Goal: Complete application form

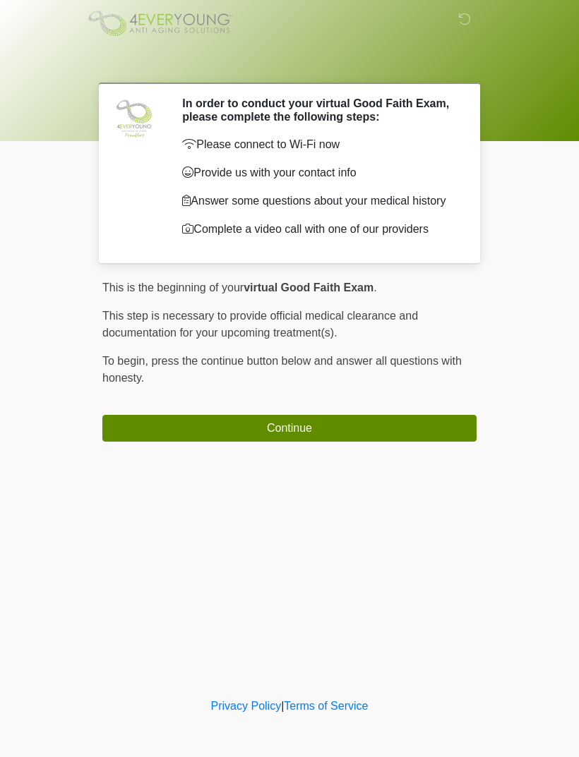
click at [410, 431] on button "Continue" at bounding box center [289, 428] width 374 height 27
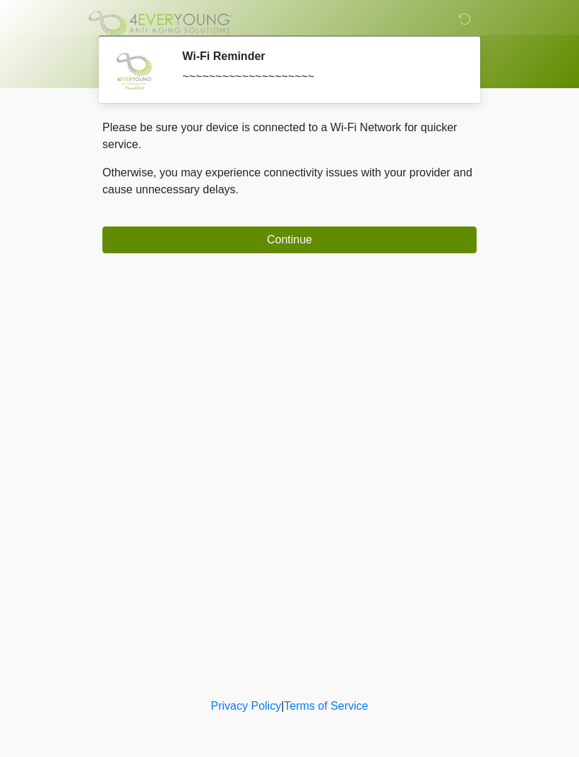
click at [430, 243] on button "Continue" at bounding box center [289, 240] width 374 height 27
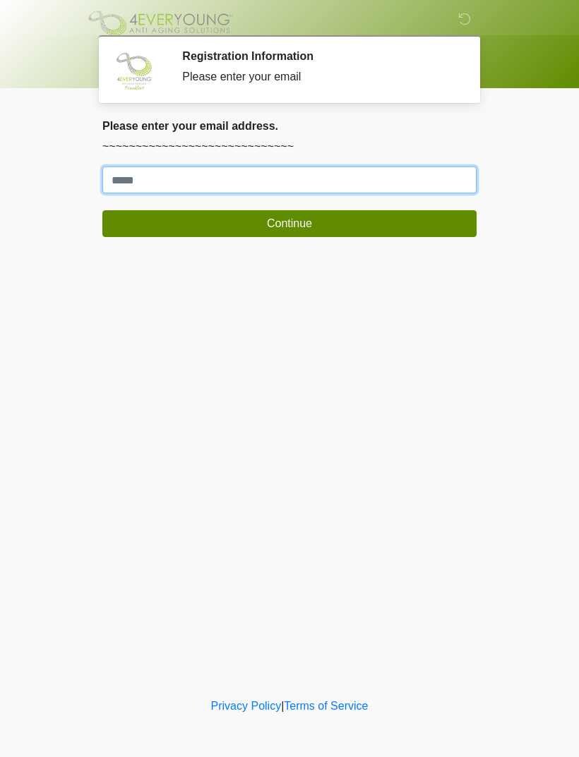
click at [455, 178] on input "Where should we email your treatment plan?" at bounding box center [289, 180] width 374 height 27
click at [260, 181] on input "Where should we email your treatment plan?" at bounding box center [289, 180] width 374 height 27
type input "*********"
type input "**********"
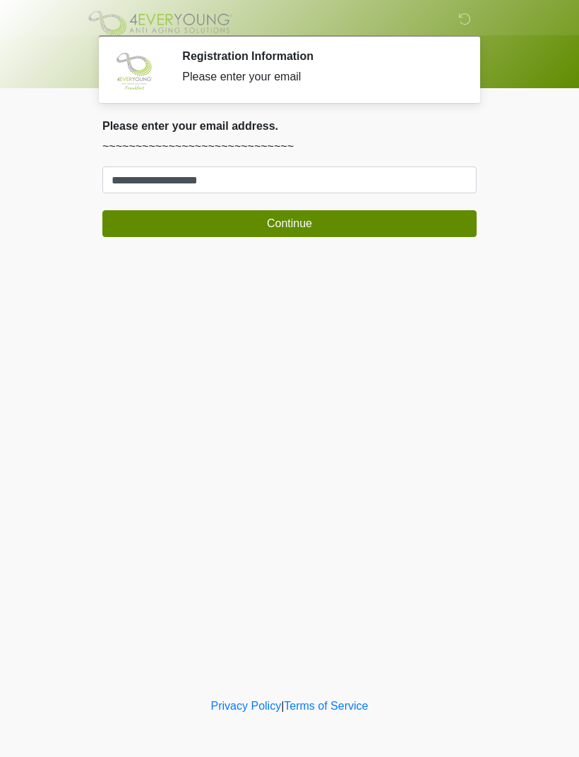
click at [330, 217] on button "Continue" at bounding box center [289, 223] width 374 height 27
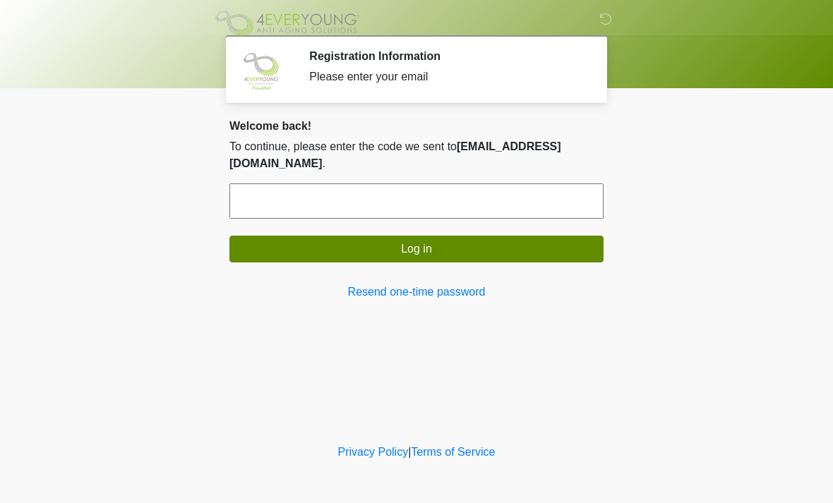
click at [396, 194] on input "text" at bounding box center [416, 200] width 374 height 35
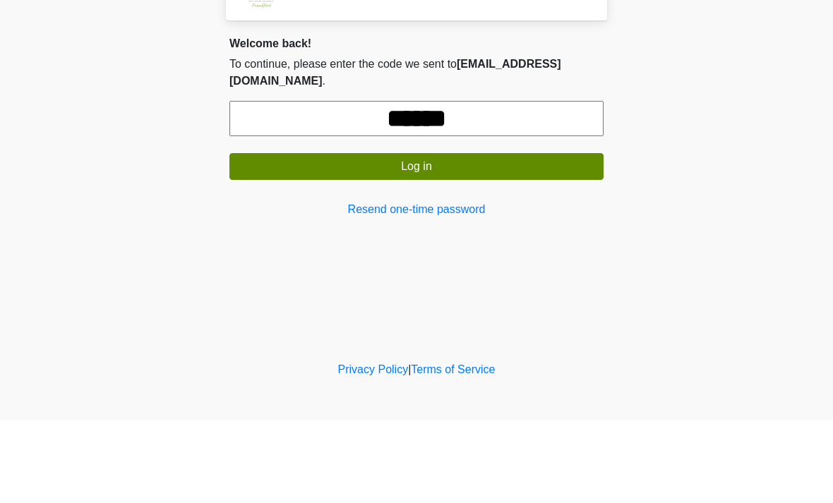
type input "******"
click at [442, 236] on button "Log in" at bounding box center [416, 249] width 374 height 27
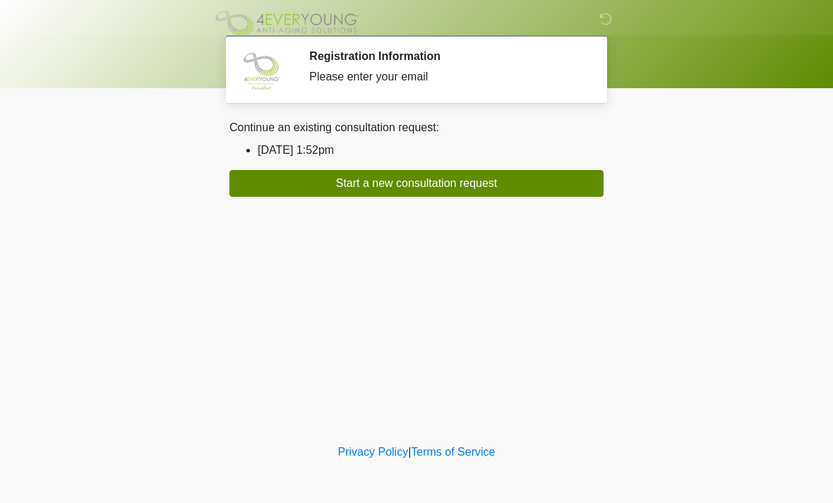
click at [517, 181] on button "Start a new consultation request" at bounding box center [416, 183] width 374 height 27
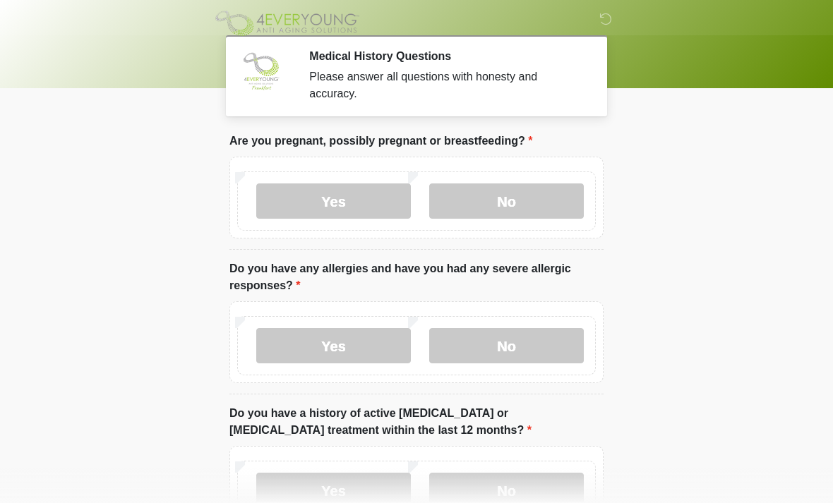
click at [493, 197] on label "No" at bounding box center [506, 200] width 155 height 35
click at [493, 192] on label "No" at bounding box center [506, 200] width 155 height 35
click at [524, 344] on label "No" at bounding box center [506, 345] width 155 height 35
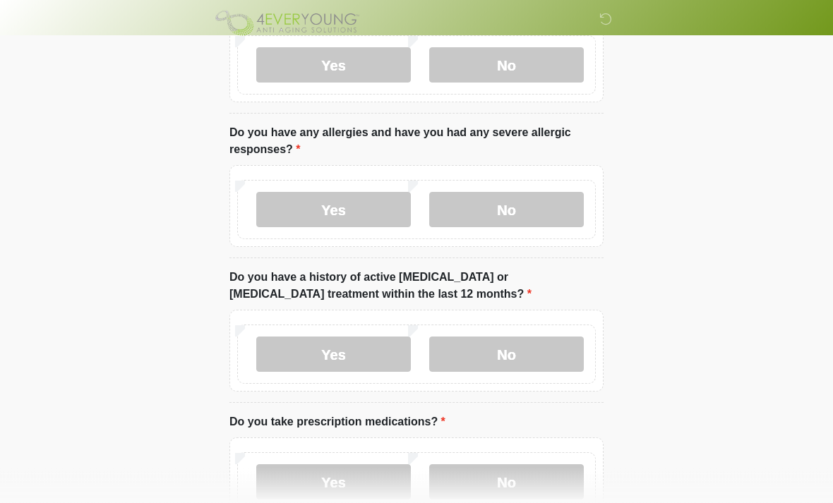
scroll to position [136, 0]
click at [548, 351] on label "No" at bounding box center [506, 354] width 155 height 35
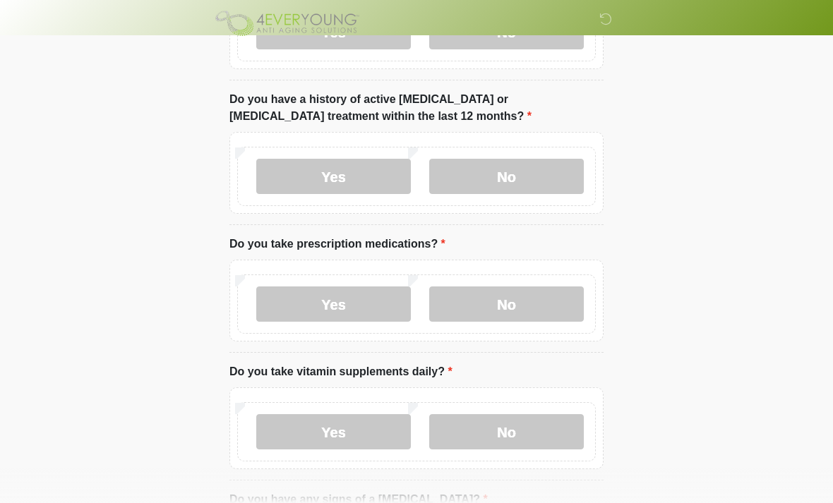
scroll to position [322, 0]
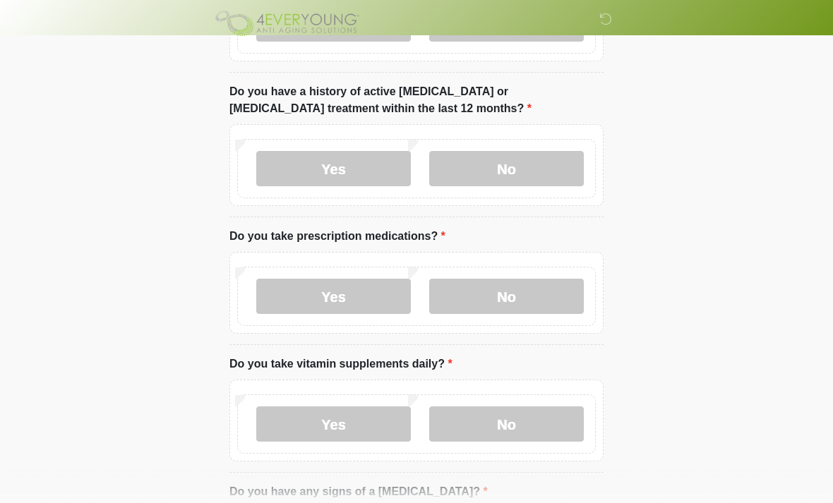
click at [354, 419] on label "Yes" at bounding box center [333, 423] width 155 height 35
click at [357, 289] on label "Yes" at bounding box center [333, 296] width 155 height 35
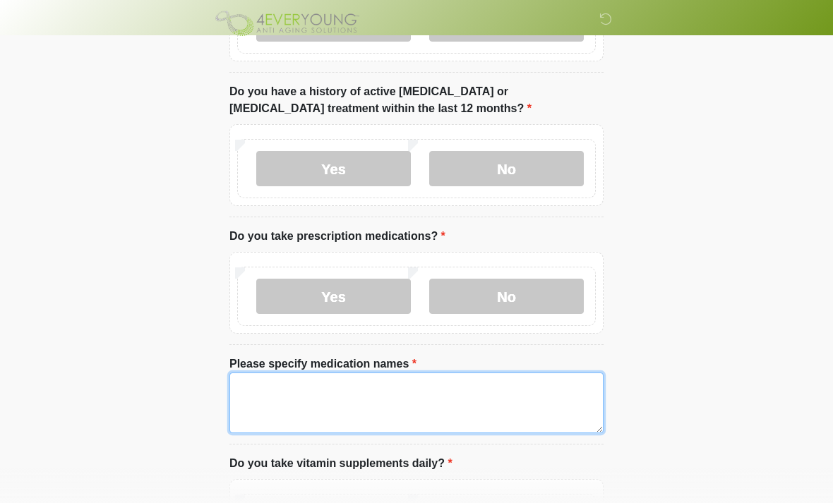
click at [332, 391] on textarea "Please specify medication names" at bounding box center [416, 403] width 374 height 61
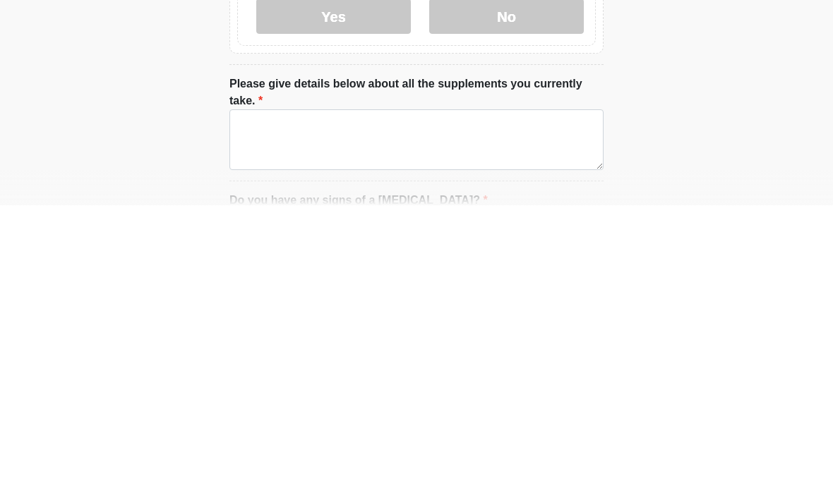
scroll to position [534, 0]
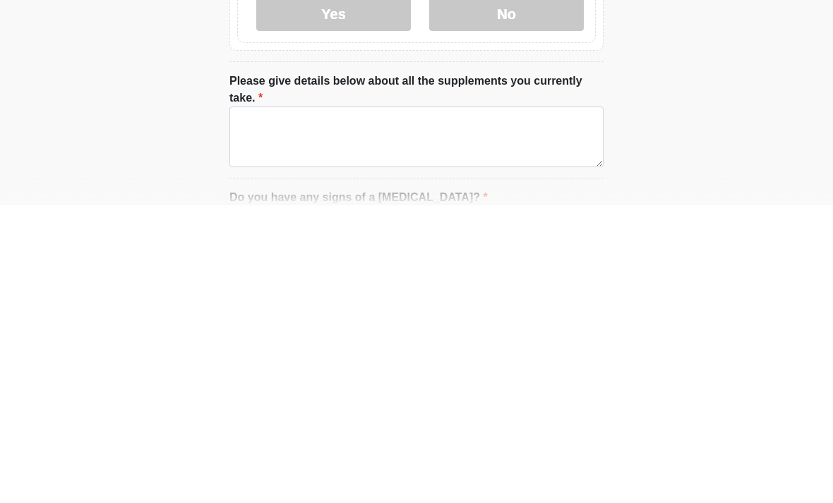
type textarea "**********"
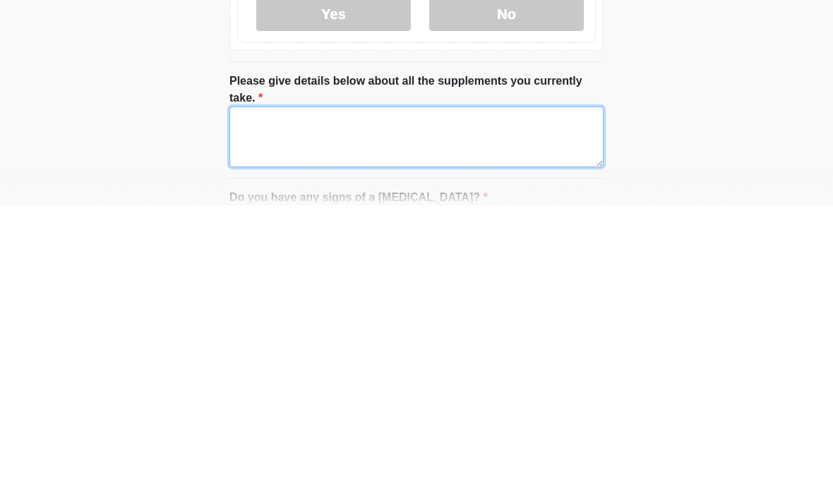
click at [502, 404] on textarea "Please give details below about all the supplements you currently take." at bounding box center [416, 434] width 374 height 61
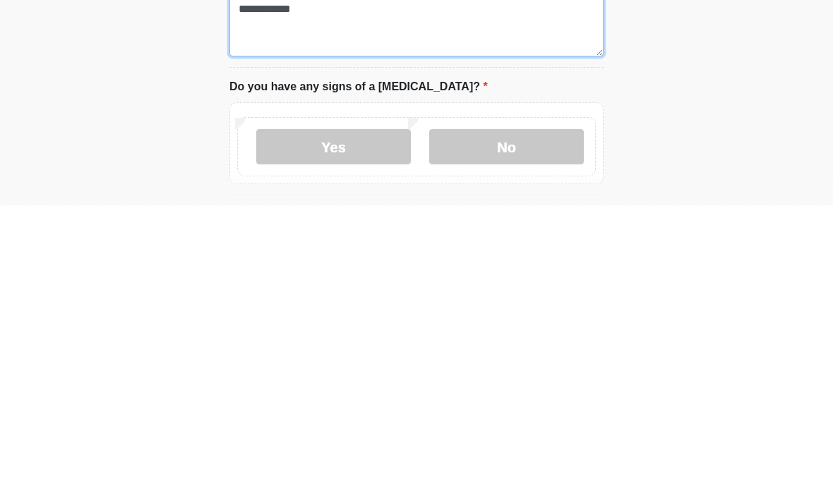
type textarea "**********"
click at [516, 427] on label "No" at bounding box center [506, 444] width 155 height 35
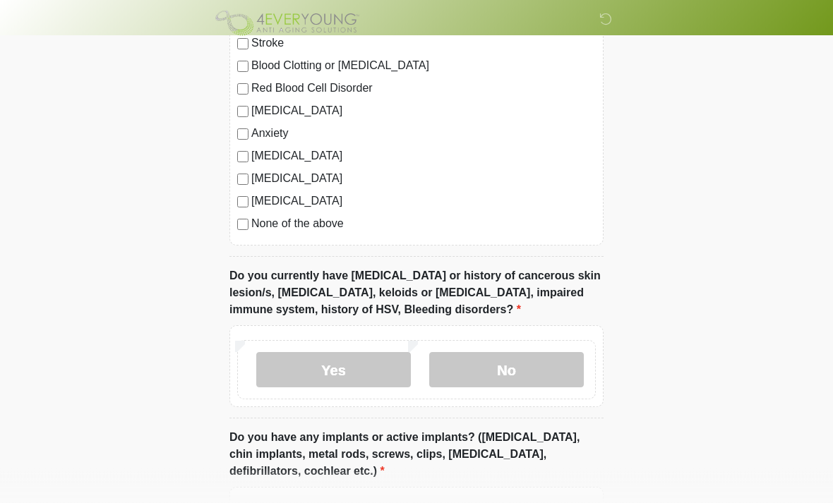
scroll to position [1231, 0]
click at [517, 366] on label "No" at bounding box center [506, 369] width 155 height 35
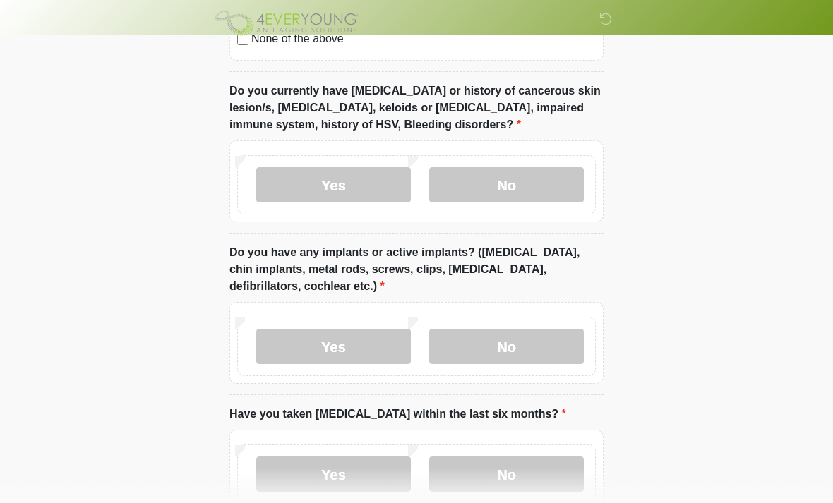
scroll to position [1420, 0]
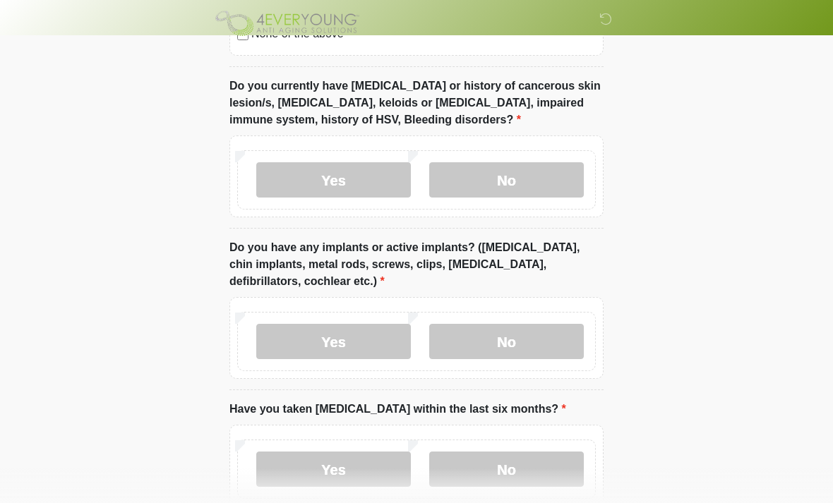
click at [509, 337] on label "No" at bounding box center [506, 341] width 155 height 35
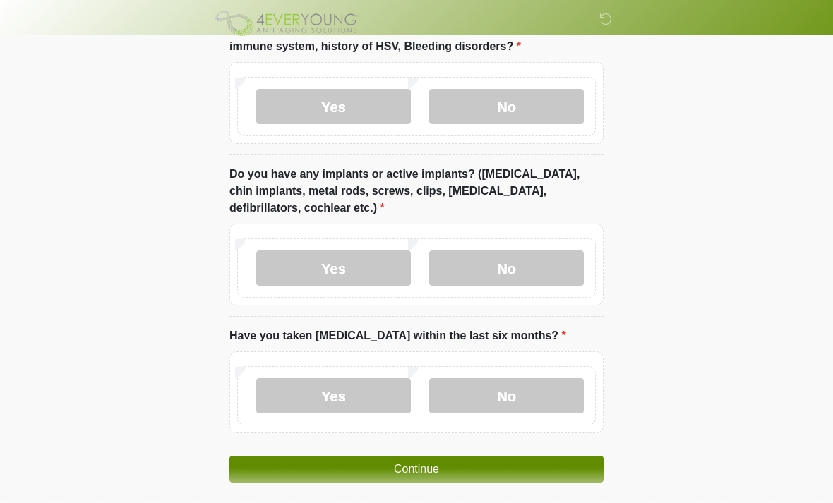
scroll to position [1500, 0]
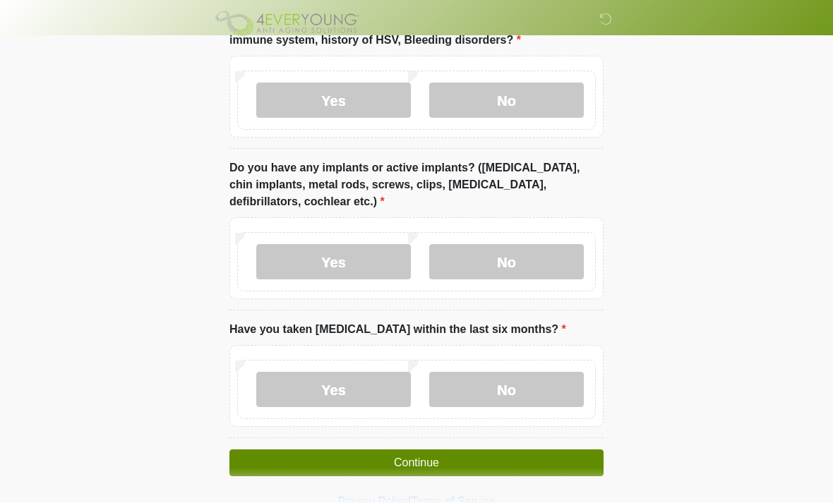
click at [540, 392] on label "No" at bounding box center [506, 389] width 155 height 35
click at [499, 461] on button "Continue" at bounding box center [416, 462] width 374 height 27
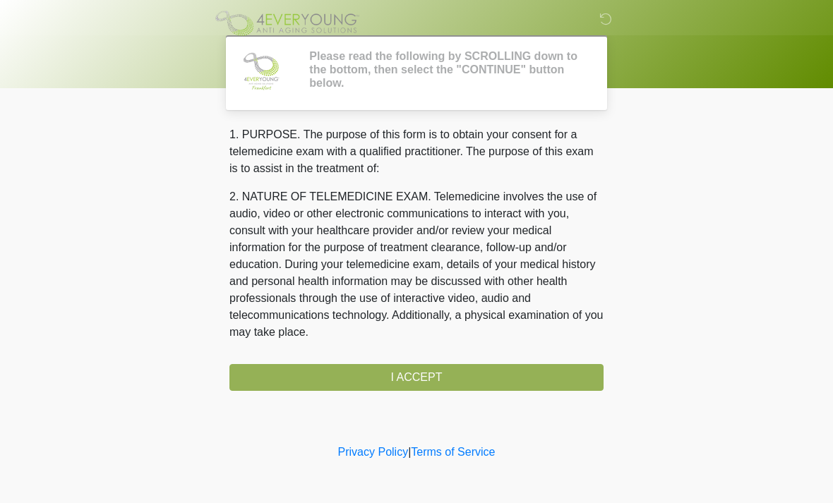
scroll to position [0, 0]
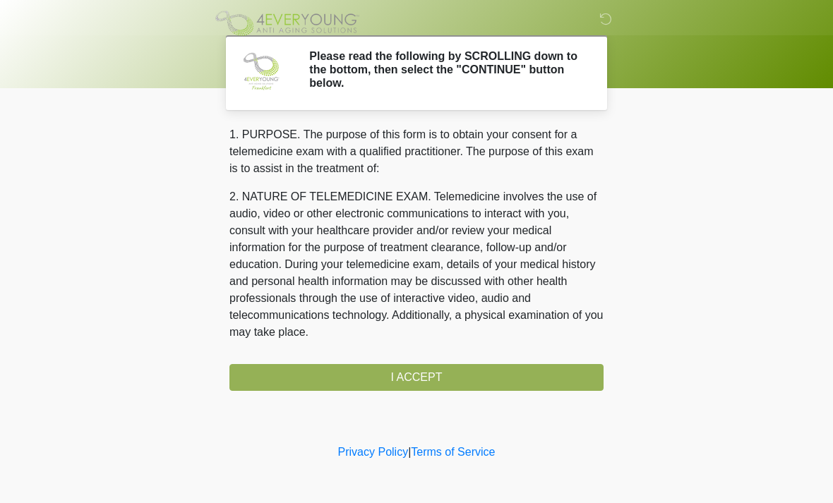
click at [438, 367] on div "1. PURPOSE. The purpose of this form is to obtain your consent for a telemedici…" at bounding box center [416, 258] width 374 height 265
click at [440, 383] on div "1. PURPOSE. The purpose of this form is to obtain your consent for a telemedici…" at bounding box center [416, 258] width 374 height 265
click at [436, 371] on div "1. PURPOSE. The purpose of this form is to obtain your consent for a telemedici…" at bounding box center [416, 258] width 374 height 265
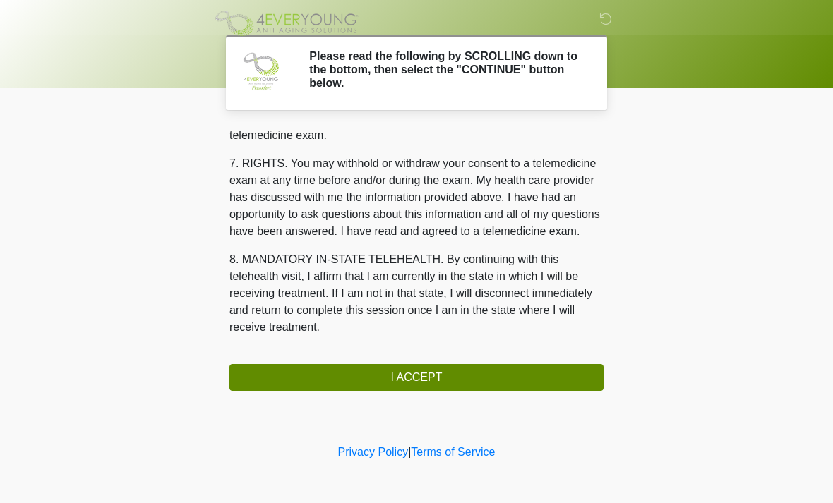
scroll to position [598, 0]
click at [495, 372] on button "I ACCEPT" at bounding box center [416, 377] width 374 height 27
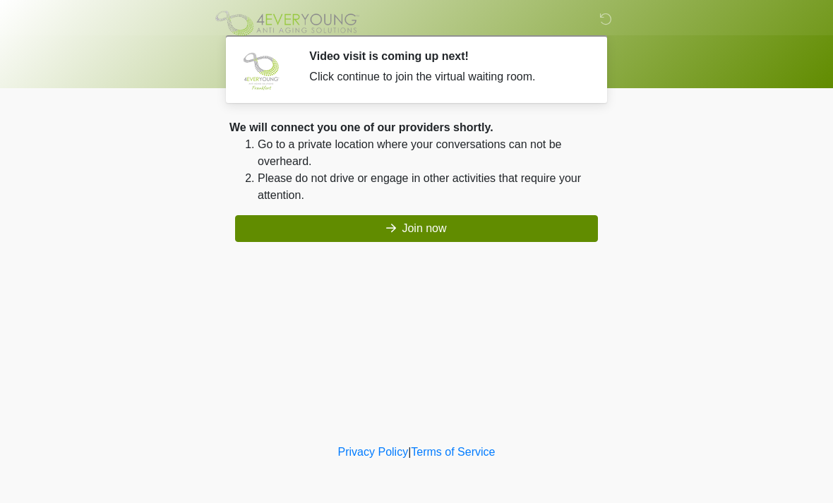
click at [486, 227] on button "Join now" at bounding box center [416, 228] width 363 height 27
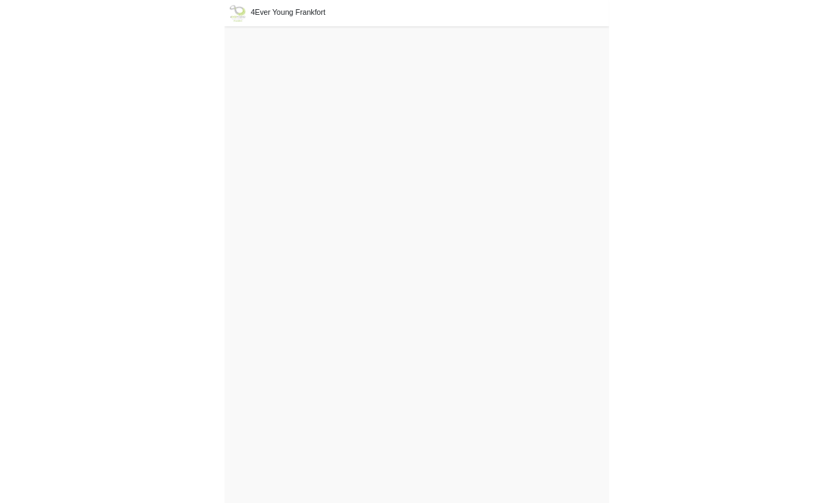
scroll to position [4, 0]
